Goal: Task Accomplishment & Management: Manage account settings

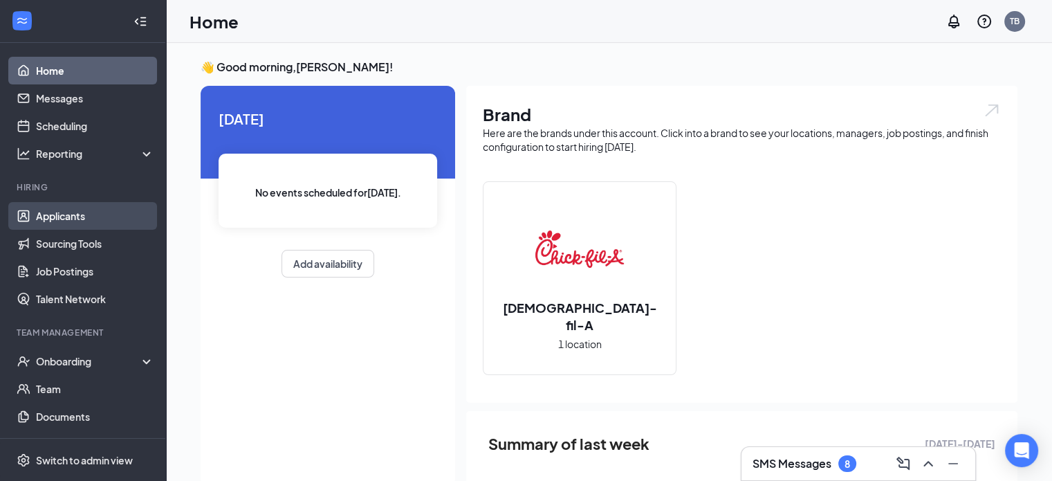
drag, startPoint x: 58, startPoint y: 208, endPoint x: 25, endPoint y: 212, distance: 33.5
click at [36, 212] on link "Applicants" at bounding box center [95, 216] width 118 height 28
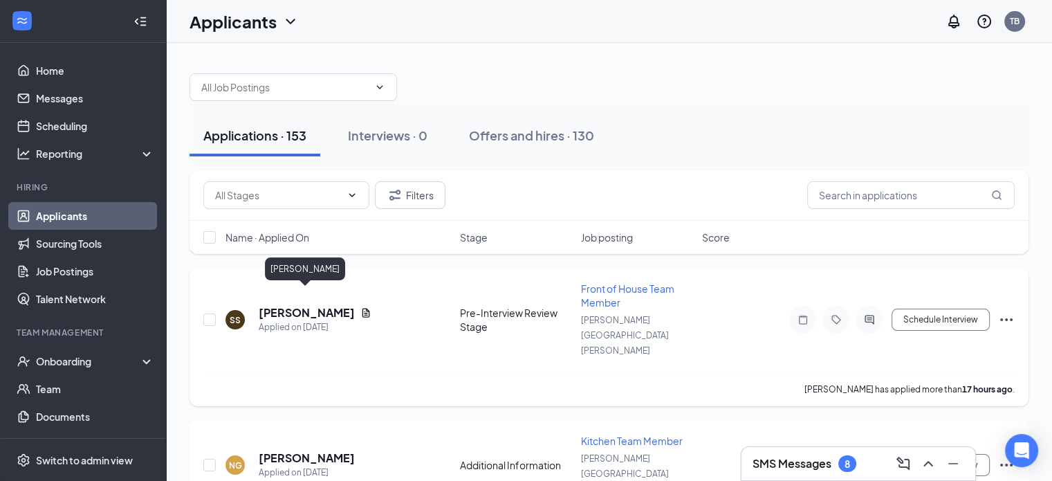
click at [311, 305] on h5 "[PERSON_NAME]" at bounding box center [307, 312] width 96 height 15
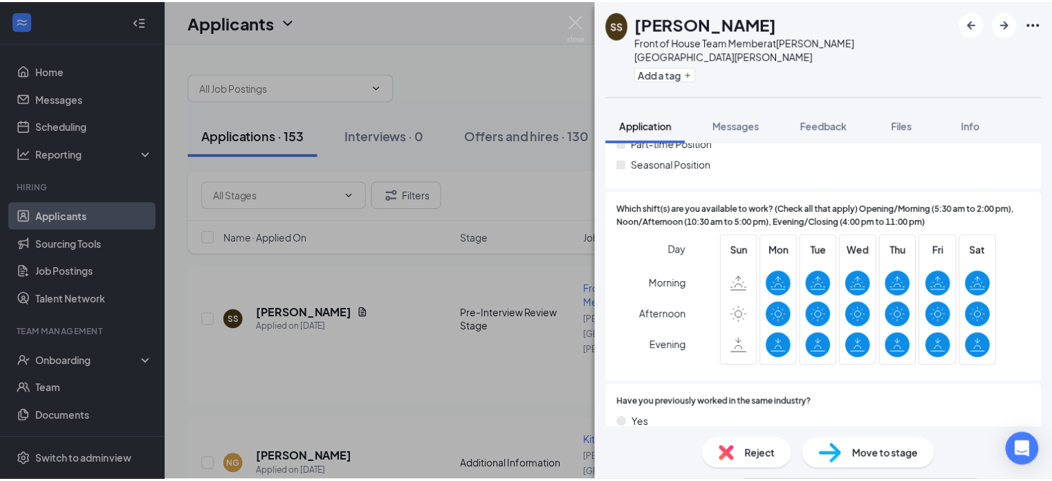
scroll to position [277, 0]
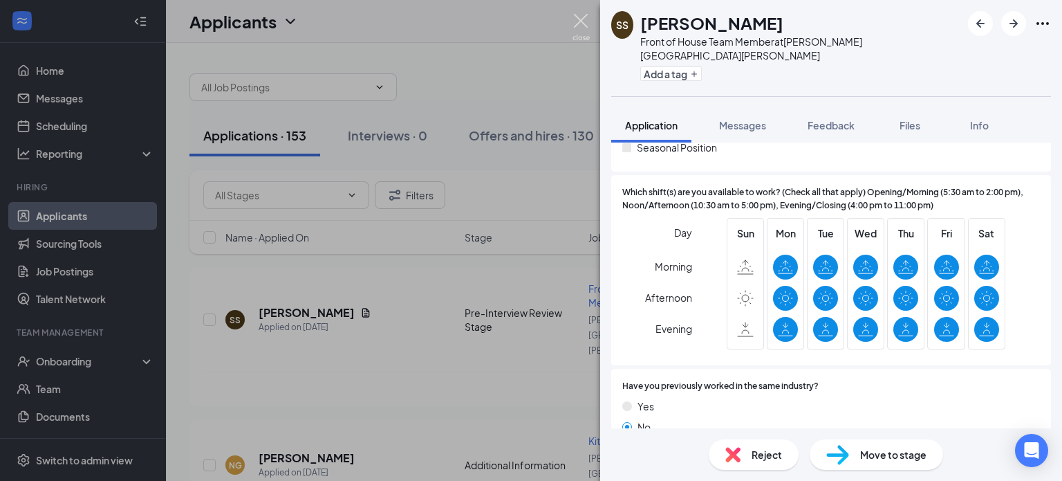
click at [581, 19] on img at bounding box center [581, 27] width 17 height 27
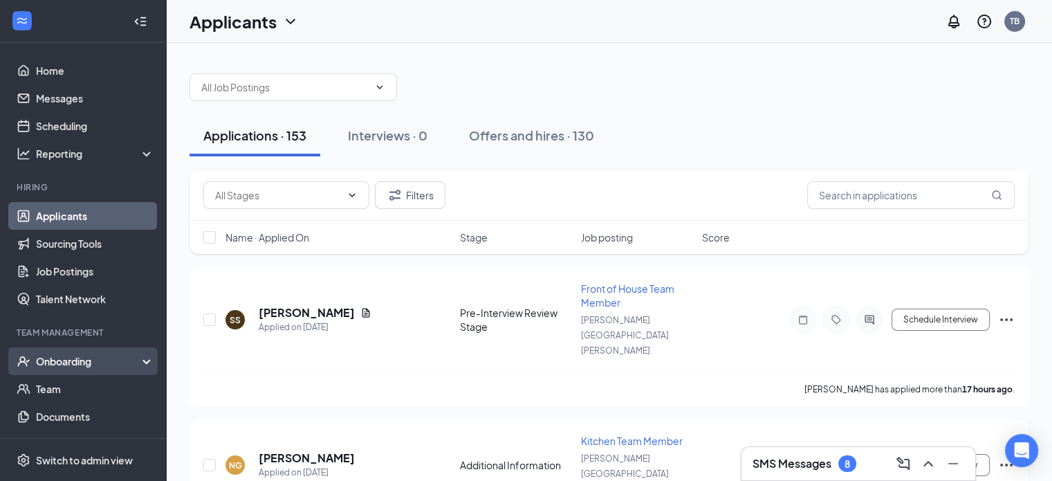
click at [127, 356] on div "Onboarding" at bounding box center [89, 361] width 107 height 14
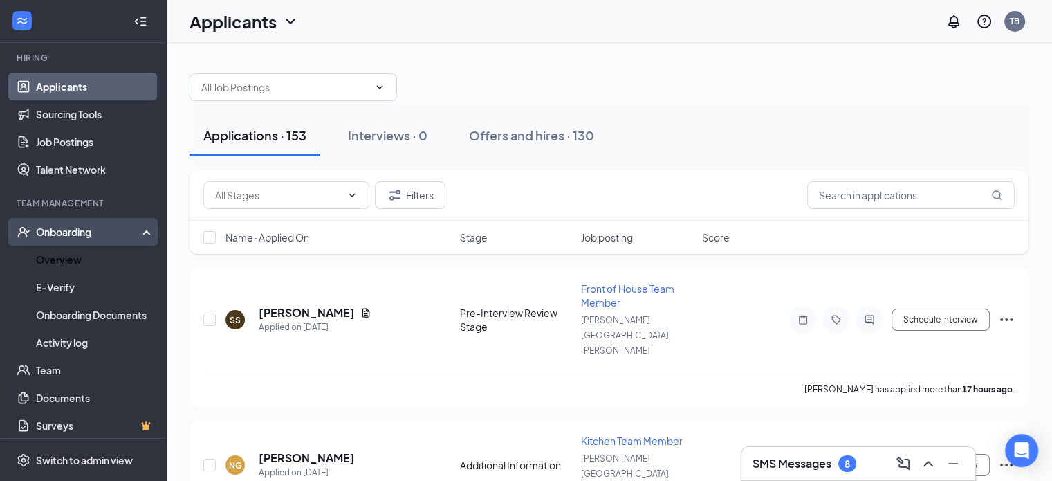
scroll to position [136, 0]
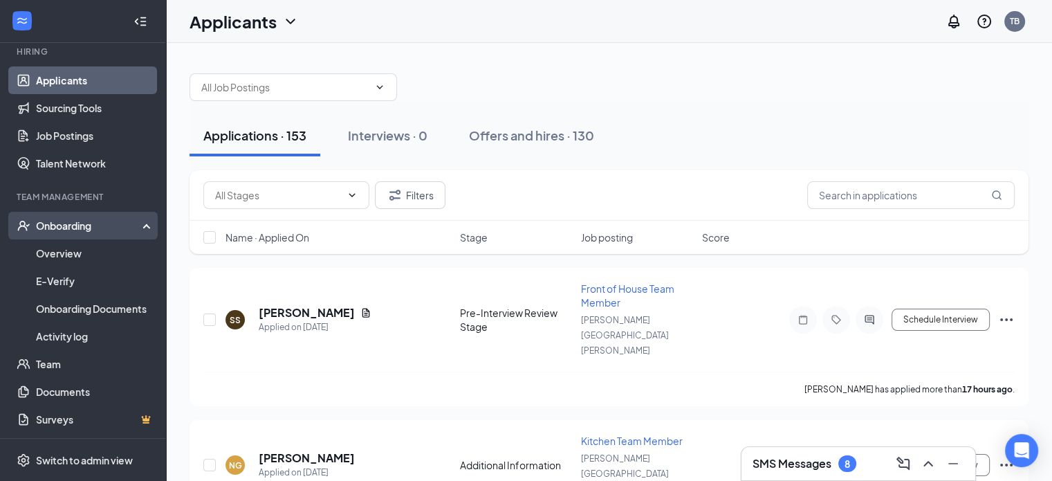
click at [125, 223] on div "Onboarding" at bounding box center [89, 226] width 107 height 14
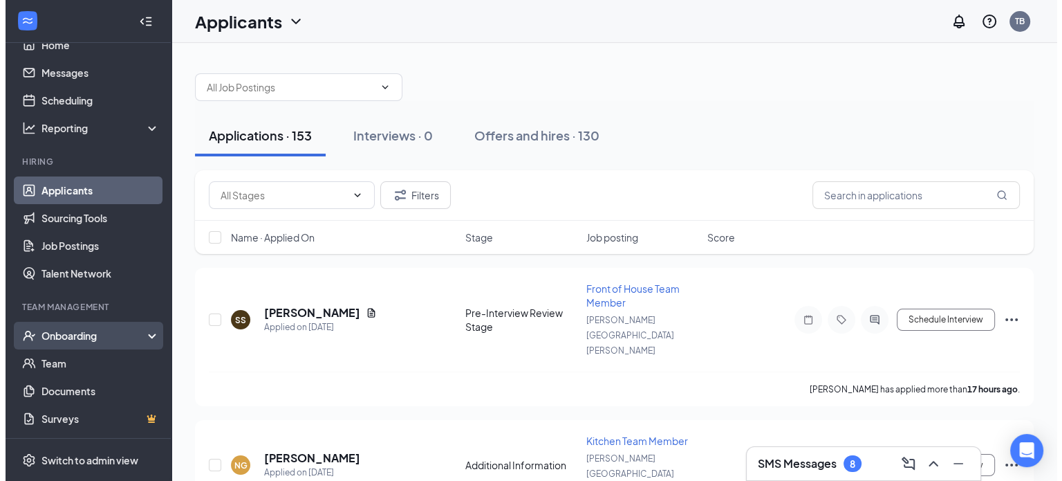
scroll to position [25, 0]
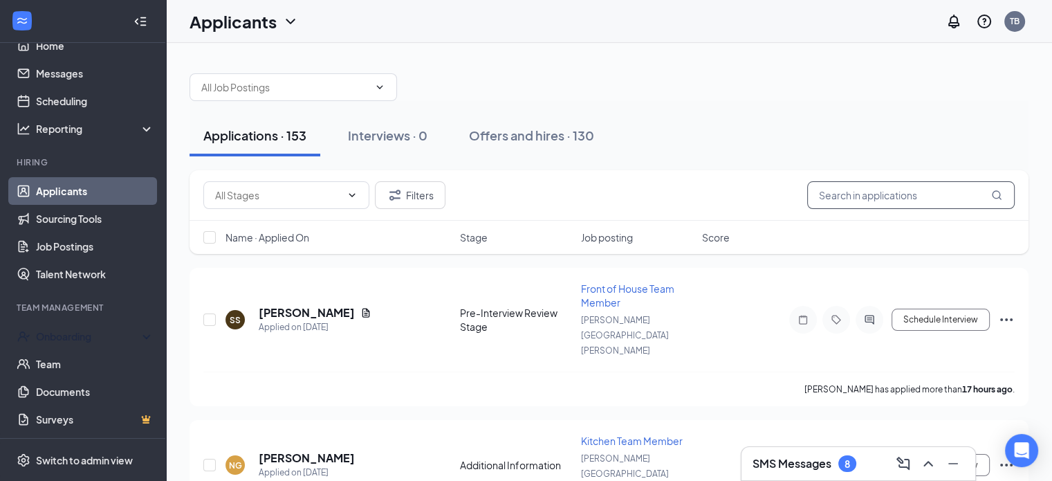
click at [887, 203] on input "text" at bounding box center [911, 195] width 208 height 28
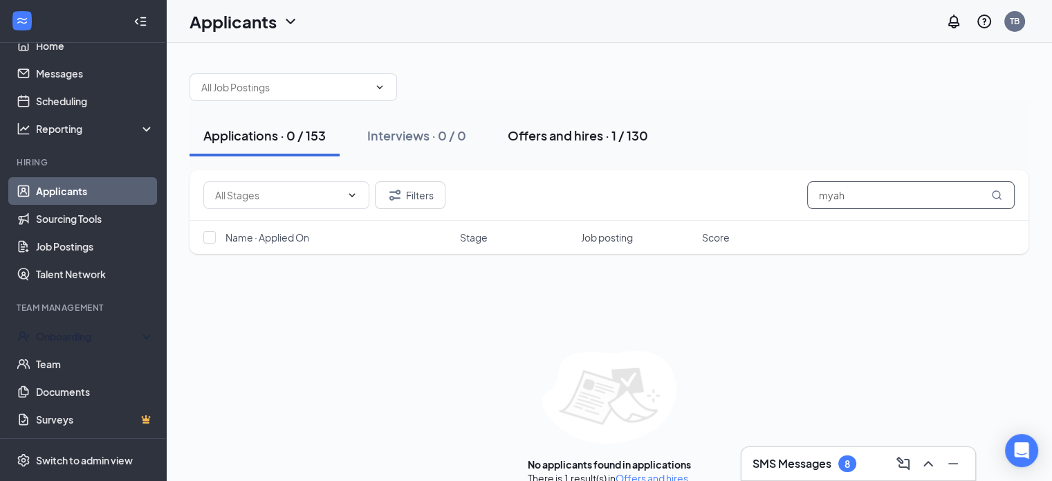
type input "myah"
click at [567, 140] on div "Offers and hires · 1 / 130" at bounding box center [578, 135] width 140 height 17
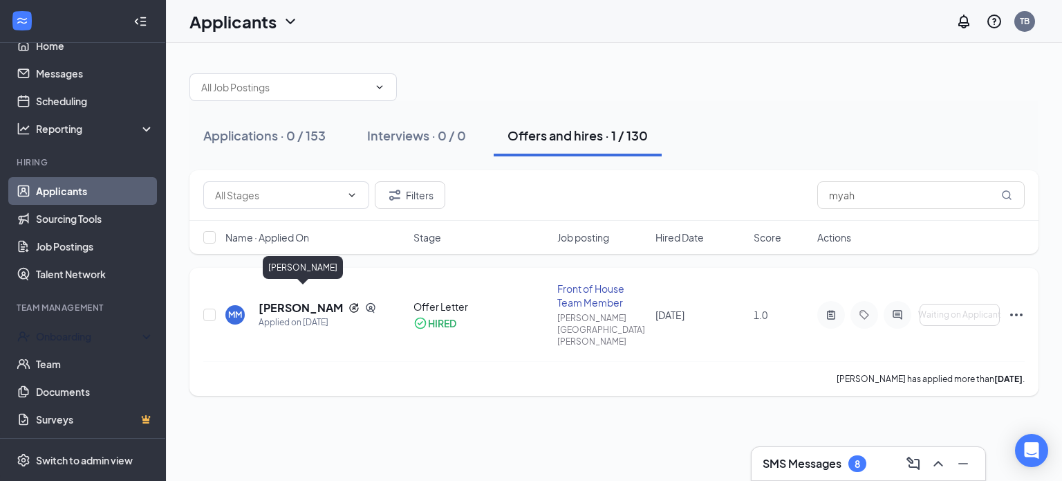
click at [311, 300] on h5 "[PERSON_NAME]" at bounding box center [301, 307] width 84 height 15
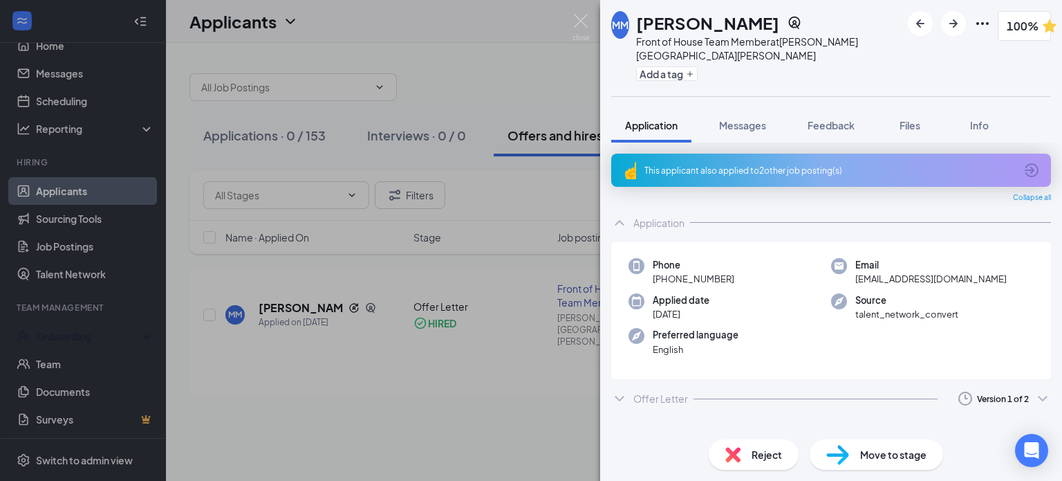
click at [901, 387] on div "Offer Letter Version 1 of 2" at bounding box center [831, 399] width 440 height 28
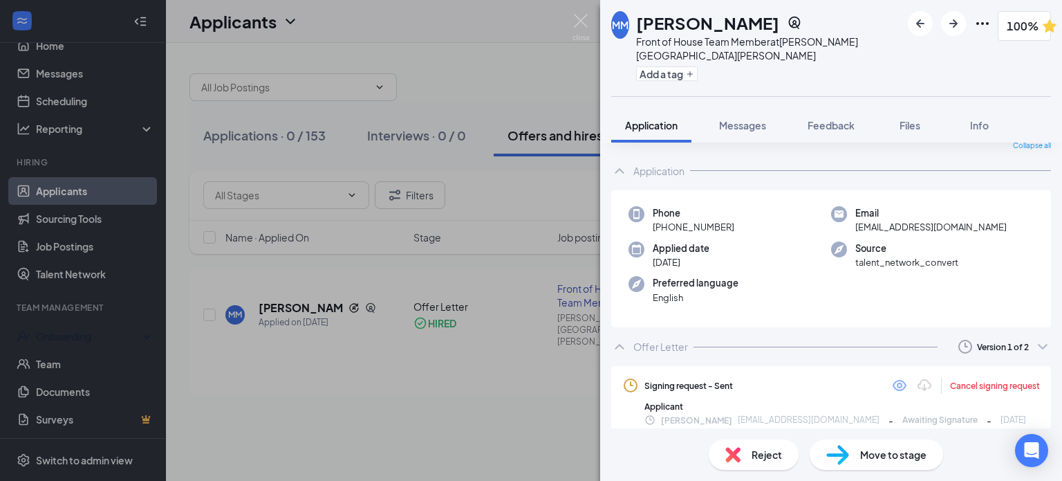
scroll to position [53, 0]
click at [923, 393] on div "Sent: [DATE] 7:23 PM" at bounding box center [957, 393] width 149 height 14
click at [892, 376] on icon "Eye" at bounding box center [900, 384] width 17 height 17
click at [719, 120] on button "Messages" at bounding box center [743, 125] width 75 height 35
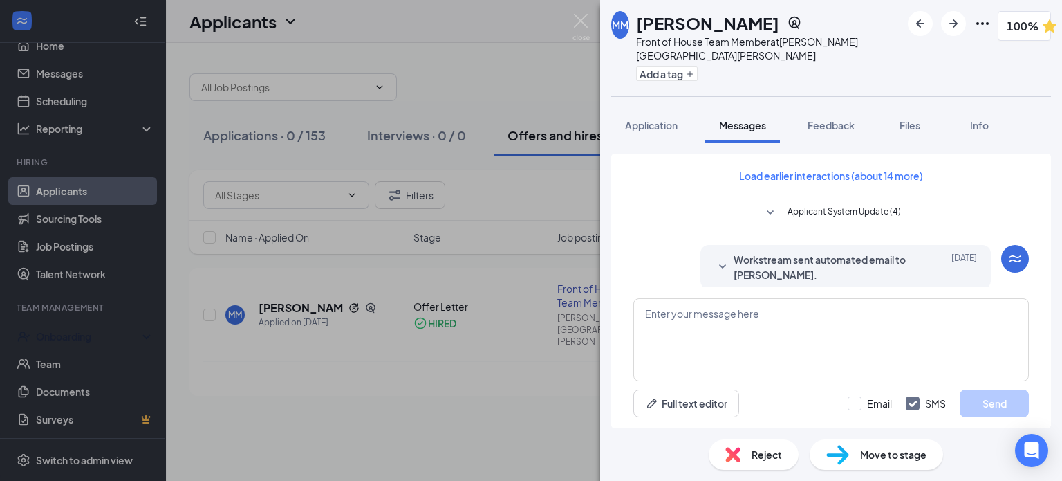
scroll to position [277, 0]
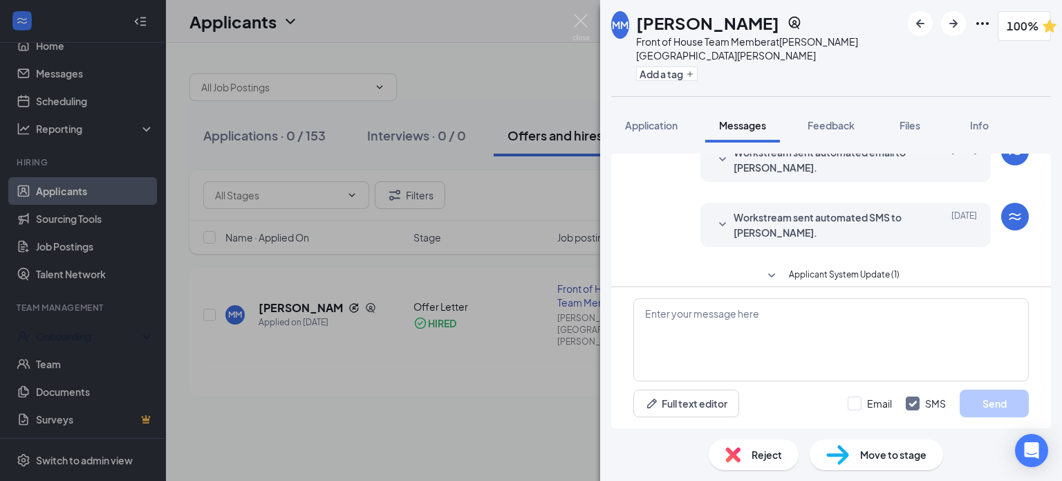
click at [779, 268] on button "Applicant System Update (1)" at bounding box center [832, 276] width 136 height 17
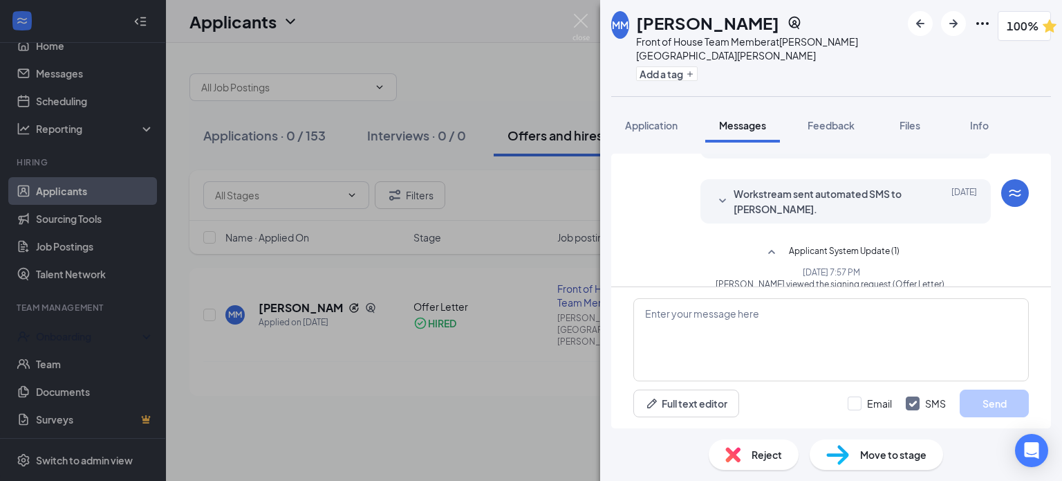
scroll to position [304, 0]
